Goal: Task Accomplishment & Management: Use online tool/utility

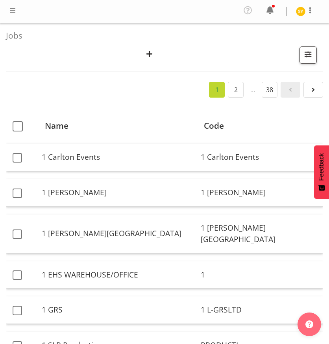
click at [150, 55] on span "button" at bounding box center [149, 54] width 10 height 10
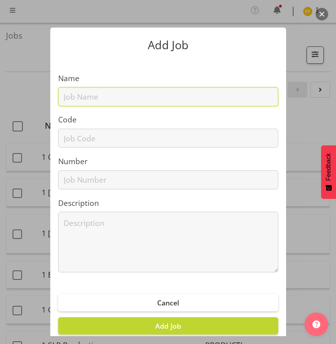
drag, startPoint x: 103, startPoint y: 99, endPoint x: 96, endPoint y: 107, distance: 10.6
click at [103, 99] on input "text" at bounding box center [168, 96] width 220 height 19
paste input "32606010"
type input "32606010"
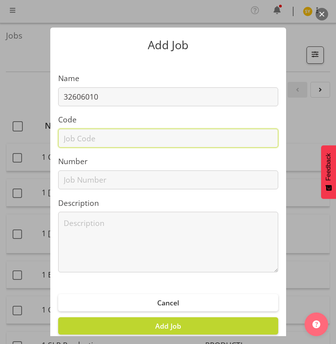
click at [74, 140] on input "text" at bounding box center [168, 138] width 220 height 19
paste input "32606010"
type input "32606010"
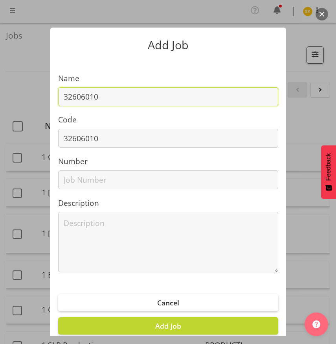
click at [132, 102] on input "32606010" at bounding box center [168, 96] width 220 height 19
paste input "NZ National Fieldays 26"
drag, startPoint x: 198, startPoint y: 101, endPoint x: -49, endPoint y: 95, distance: 247.0
click at [0, 95] on html "COAST GROUP Profile Log Out Jobs Search Showing active jobs Showing running job…" at bounding box center [168, 172] width 336 height 344
type input "32606010 - NZ National Fieldays 26"
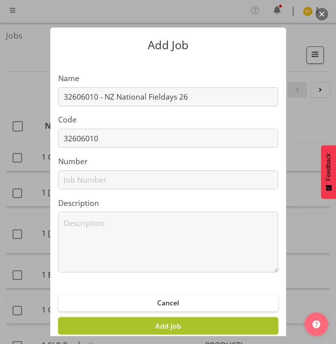
click at [175, 327] on span "Add Job" at bounding box center [168, 325] width 26 height 9
